Goal: Navigation & Orientation: Find specific page/section

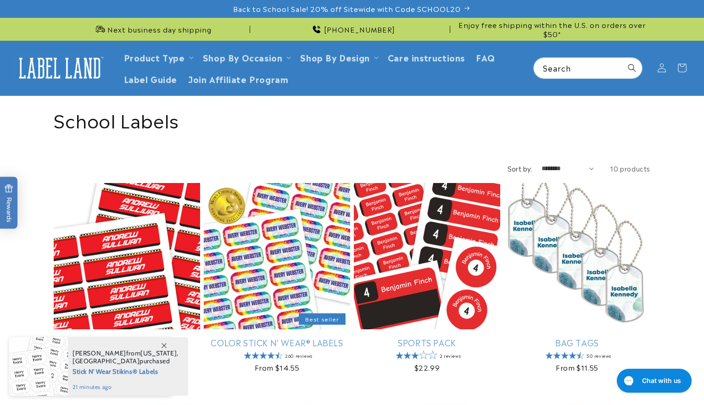
scroll to position [757, 0]
